Goal: Task Accomplishment & Management: Complete application form

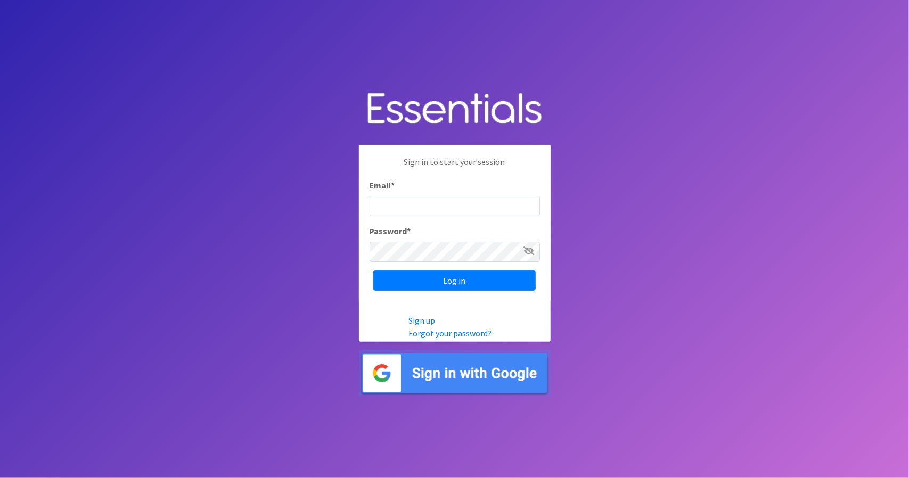
click at [401, 208] on input "Email *" at bounding box center [455, 206] width 170 height 20
type input "[PERSON_NAME][EMAIL_ADDRESS][DOMAIN_NAME]"
click at [373, 271] on input "Log in" at bounding box center [454, 281] width 162 height 20
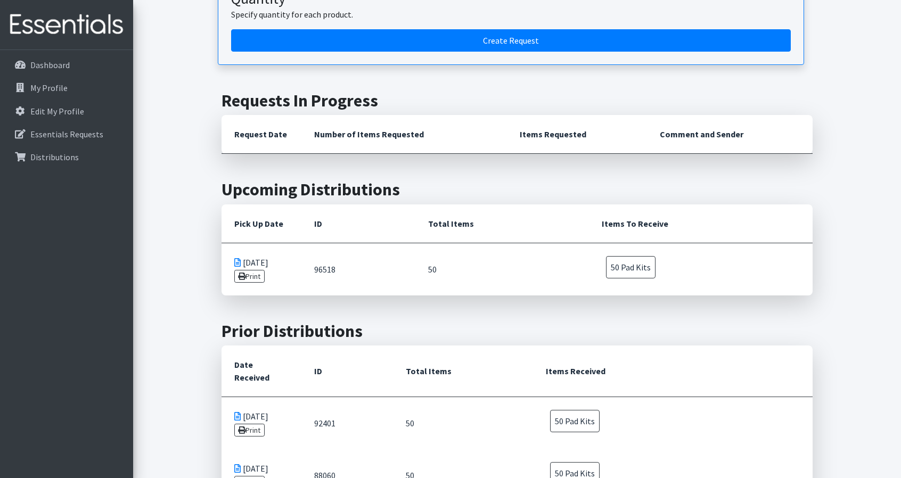
click at [376, 271] on td "96518" at bounding box center [359, 269] width 114 height 53
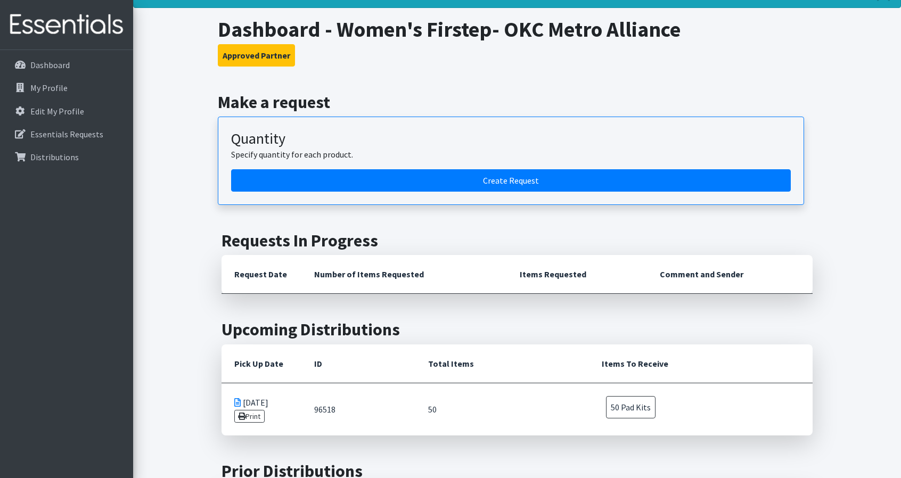
scroll to position [48, 0]
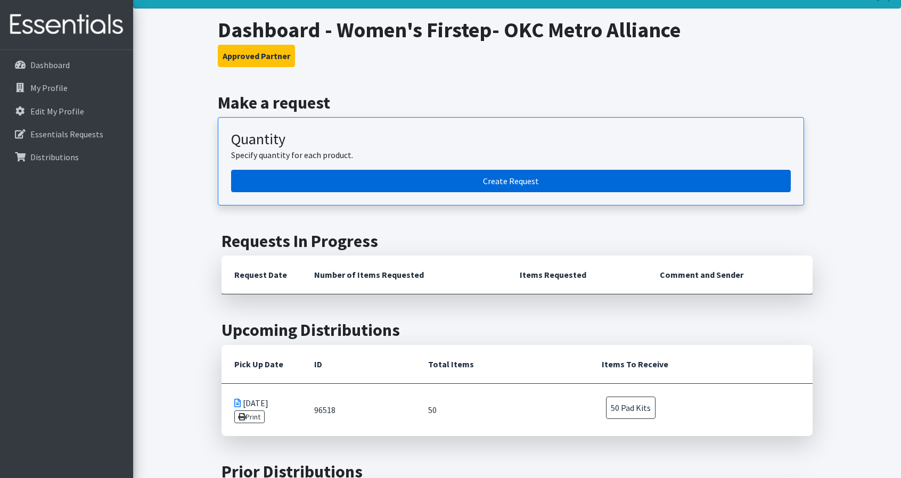
click at [513, 180] on link "Create Request" at bounding box center [511, 181] width 560 height 22
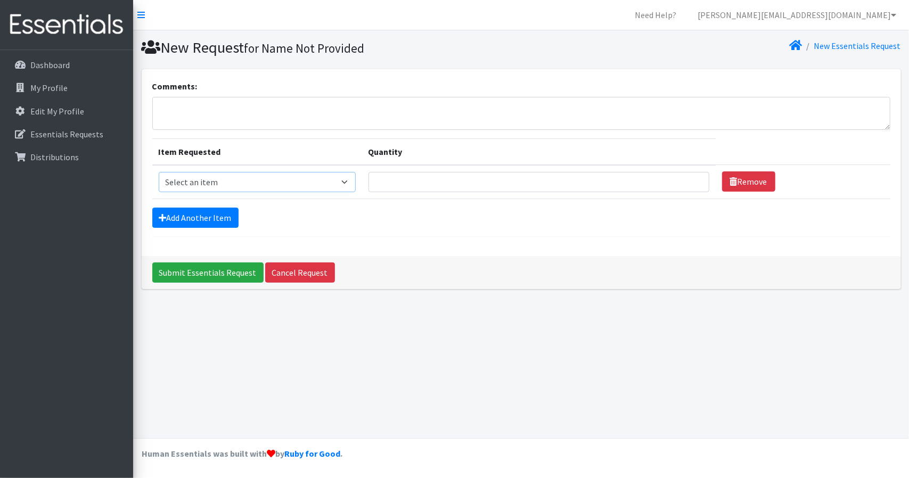
click at [333, 182] on select "Select an item Pad Kits Tampon Kit" at bounding box center [257, 182] width 197 height 20
select select "12263"
click at [159, 172] on select "Select an item Pad Kits Tampon Kit" at bounding box center [257, 182] width 197 height 20
click at [456, 181] on input "Quantity" at bounding box center [539, 182] width 341 height 20
type input "50"
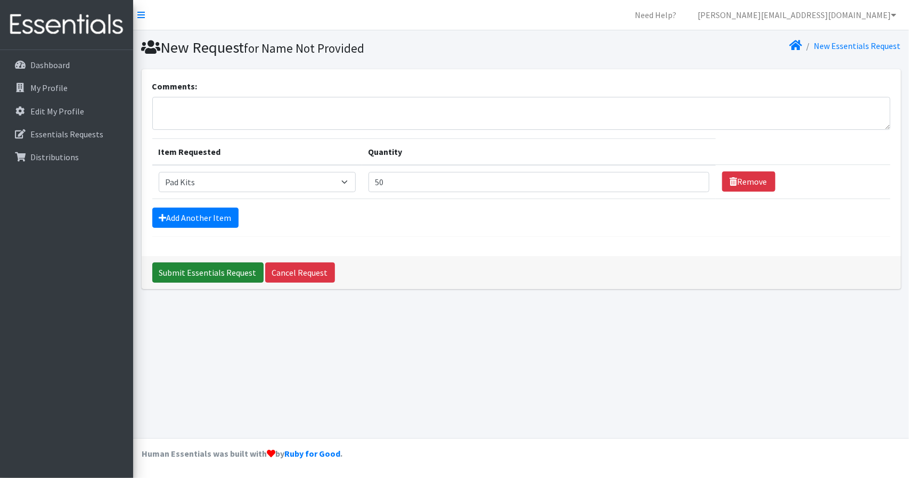
click at [205, 269] on input "Submit Essentials Request" at bounding box center [207, 273] width 111 height 20
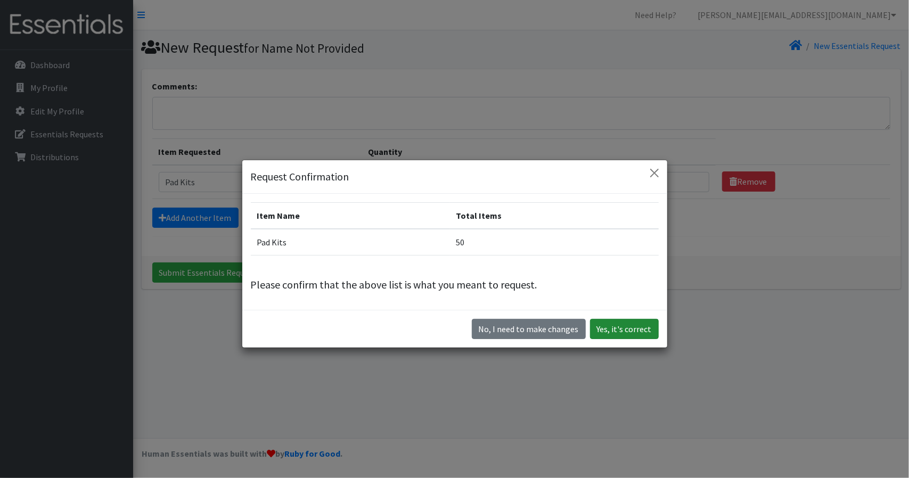
click at [639, 324] on button "Yes, it's correct" at bounding box center [624, 329] width 69 height 20
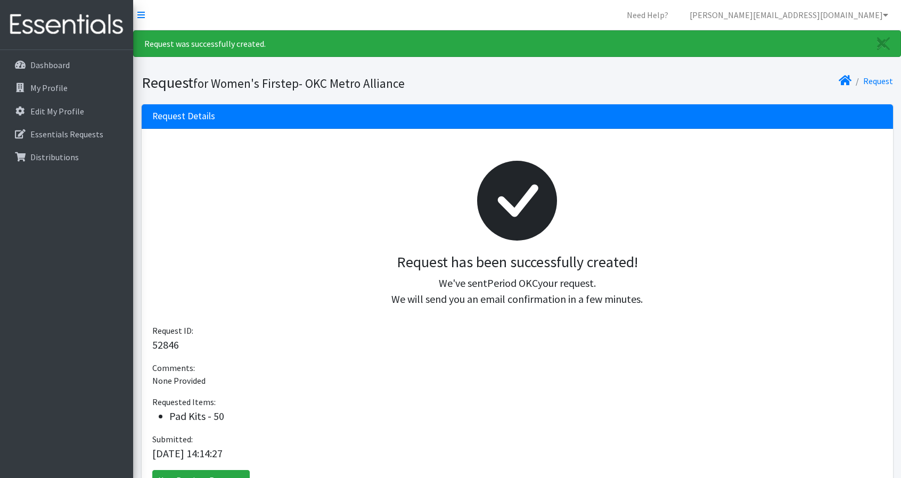
scroll to position [79, 0]
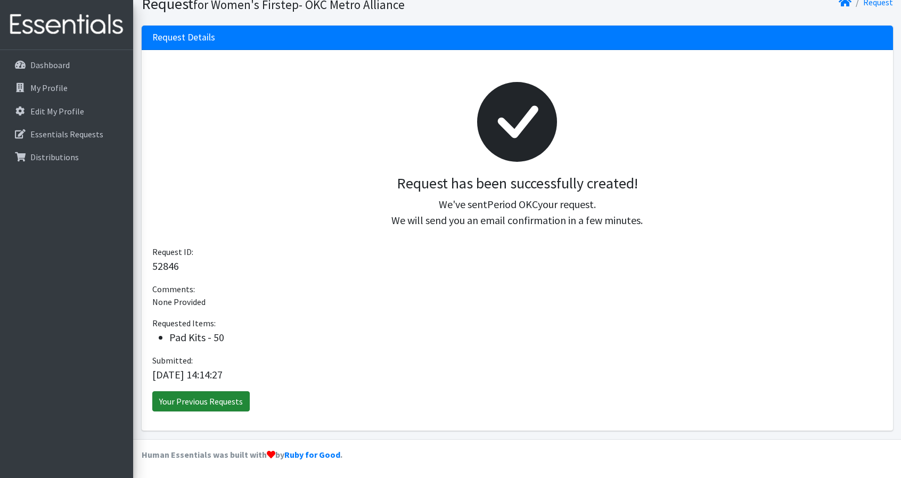
click at [225, 394] on link "Your Previous Requests" at bounding box center [200, 402] width 97 height 20
